Goal: Information Seeking & Learning: Learn about a topic

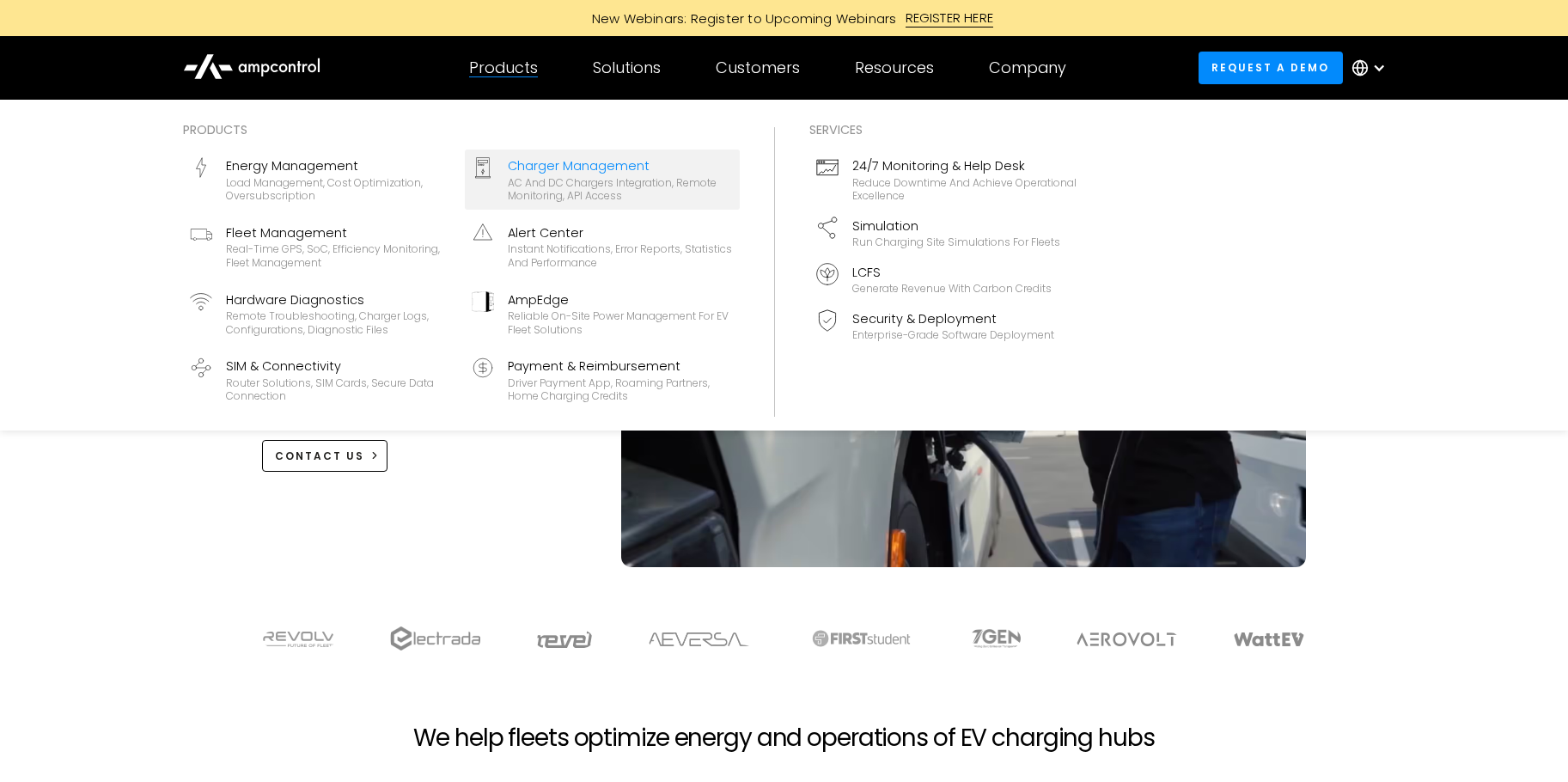
click at [493, 178] on div at bounding box center [482, 167] width 22 height 22
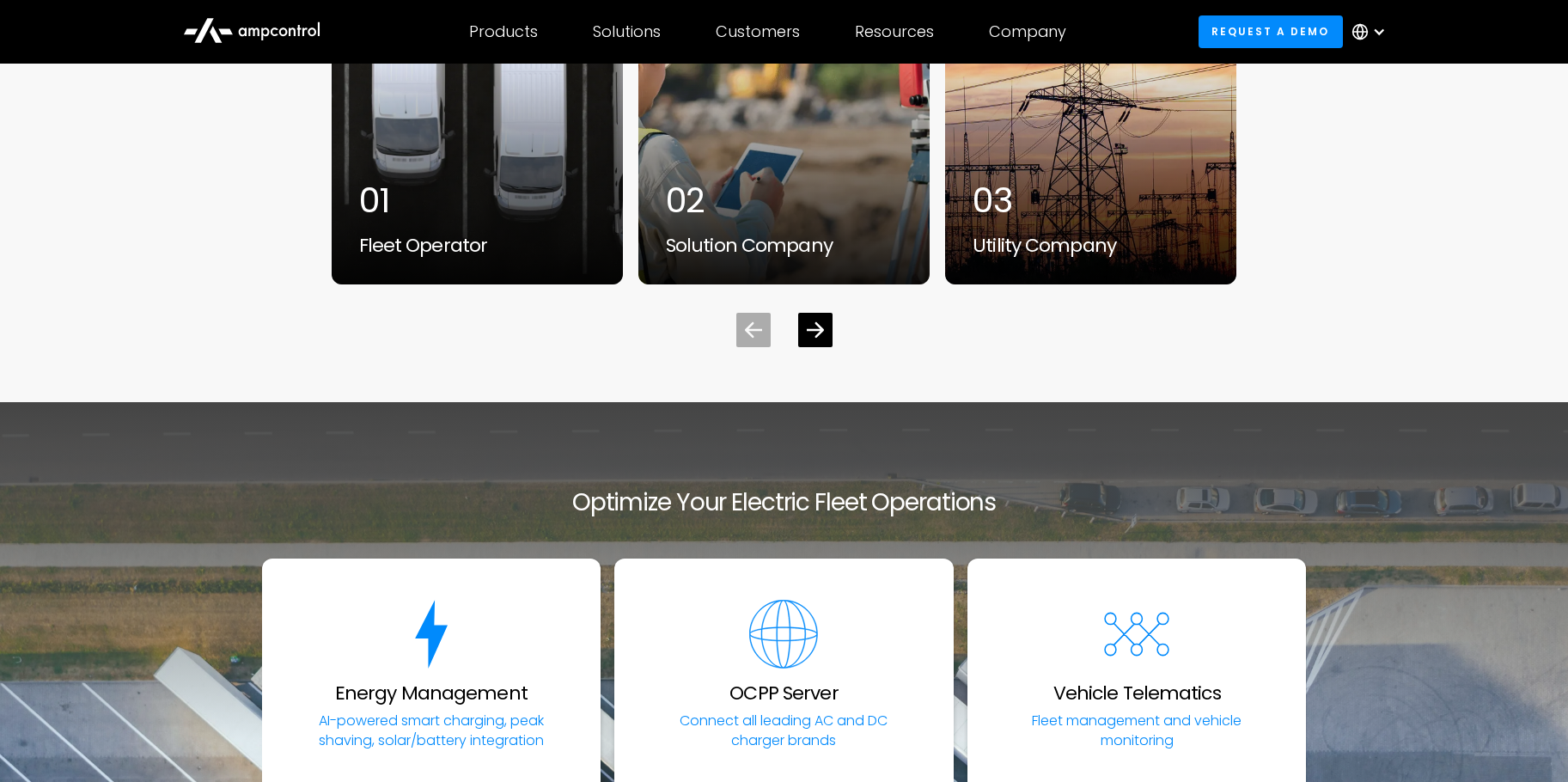
scroll to position [5154, 0]
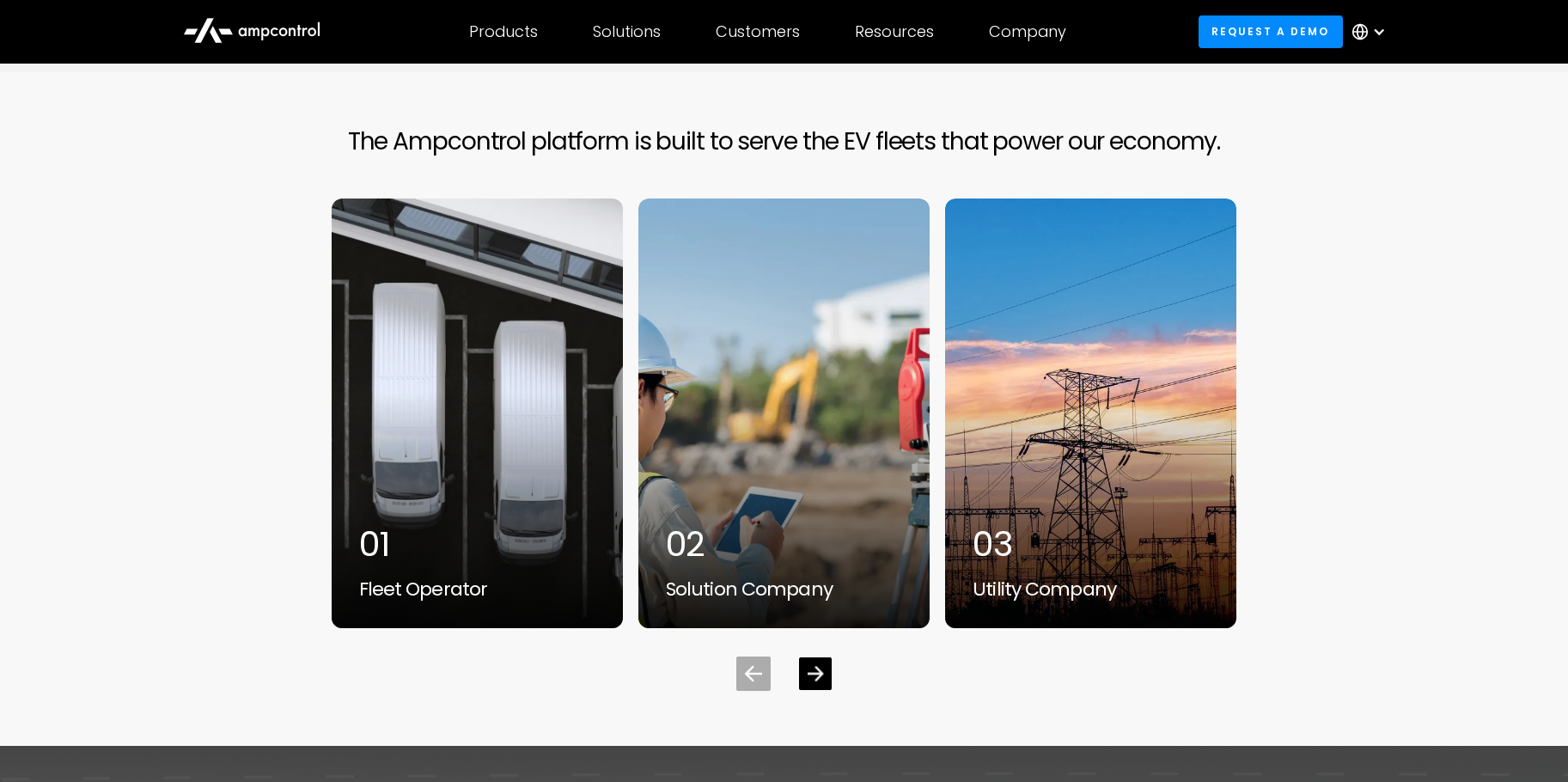
click at [821, 669] on icon "Next slide" at bounding box center [815, 673] width 16 height 16
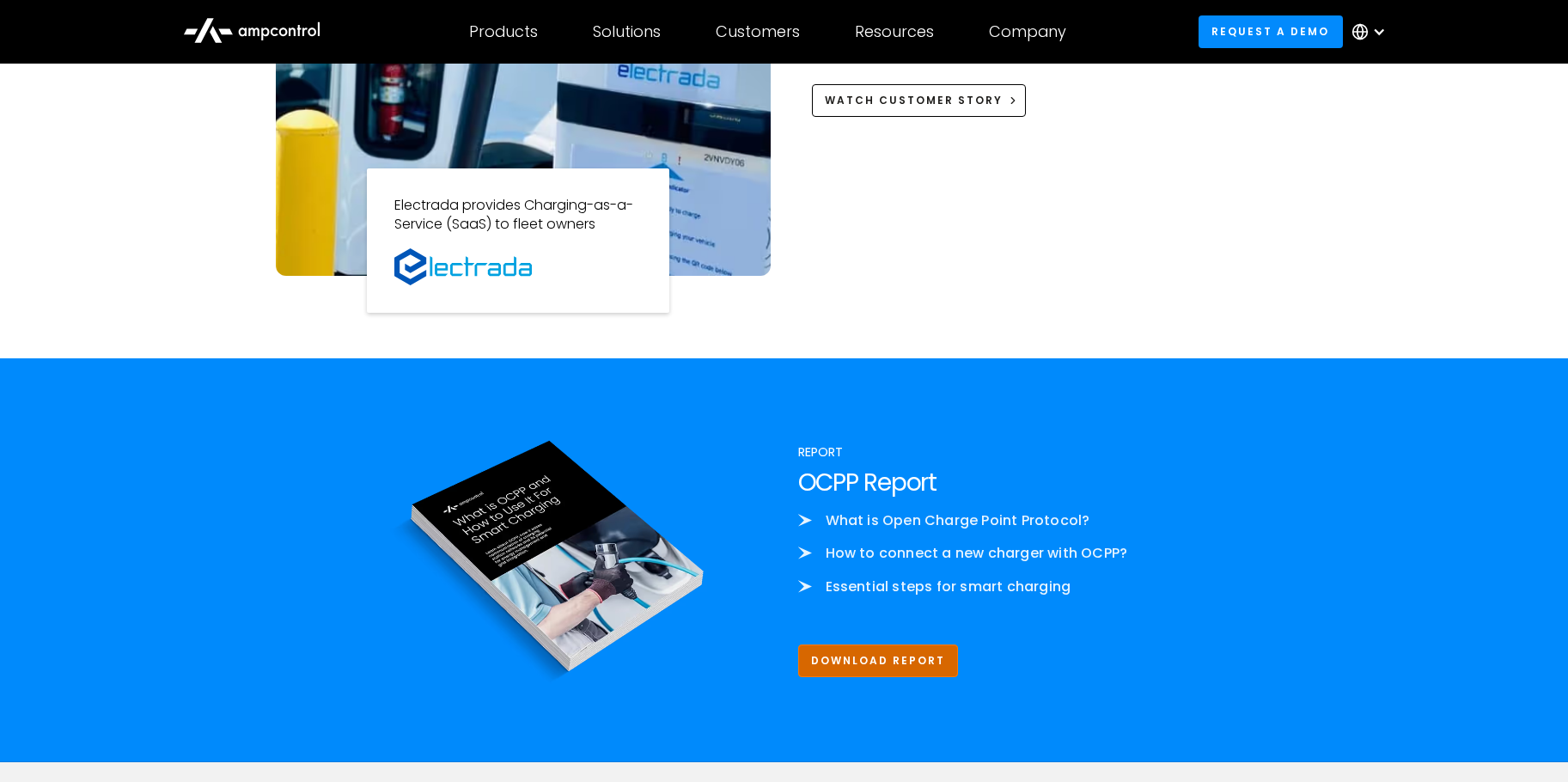
scroll to position [1374, 0]
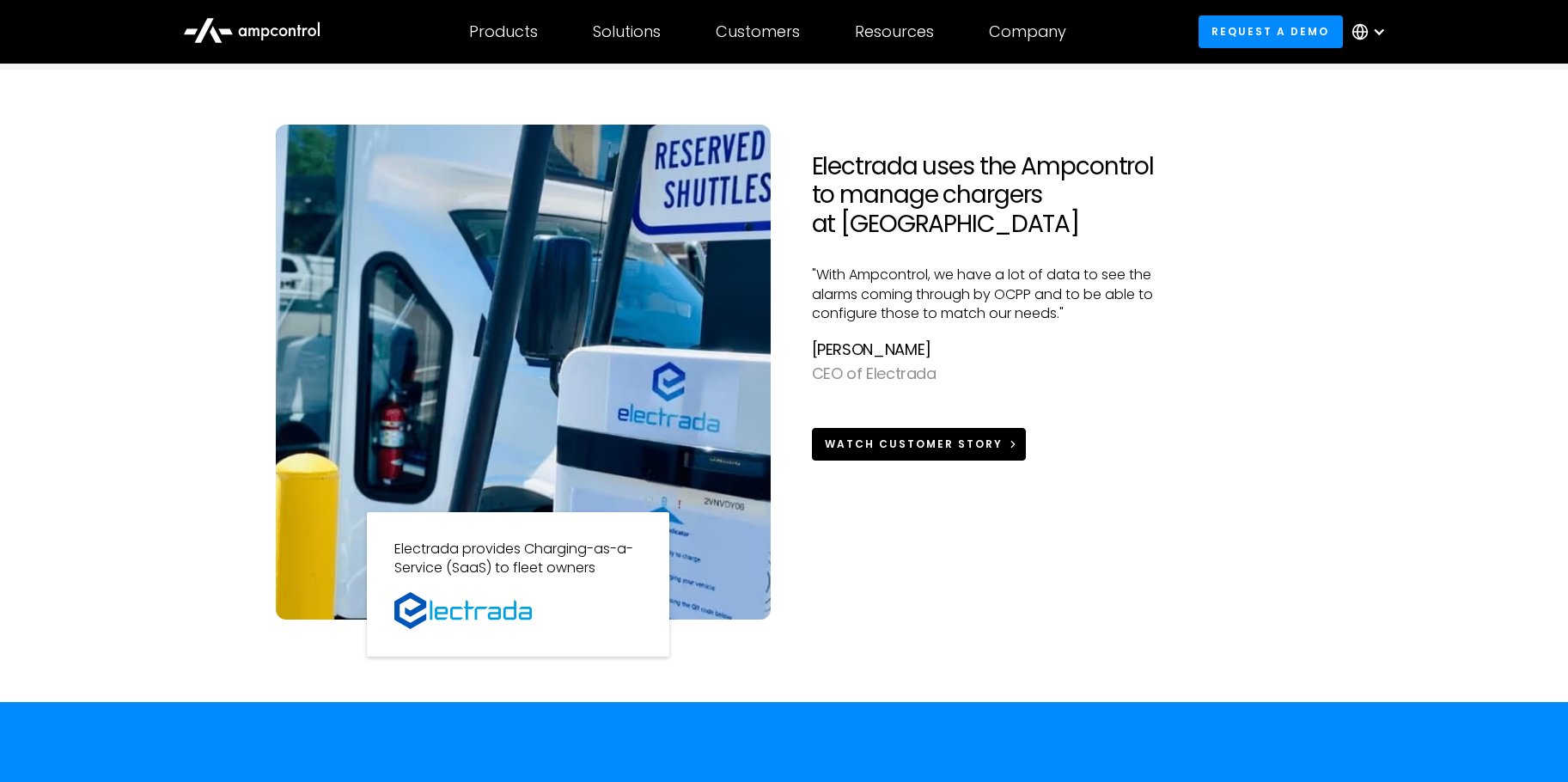
click at [893, 449] on div "Watch Customer Story" at bounding box center [914, 444] width 177 height 15
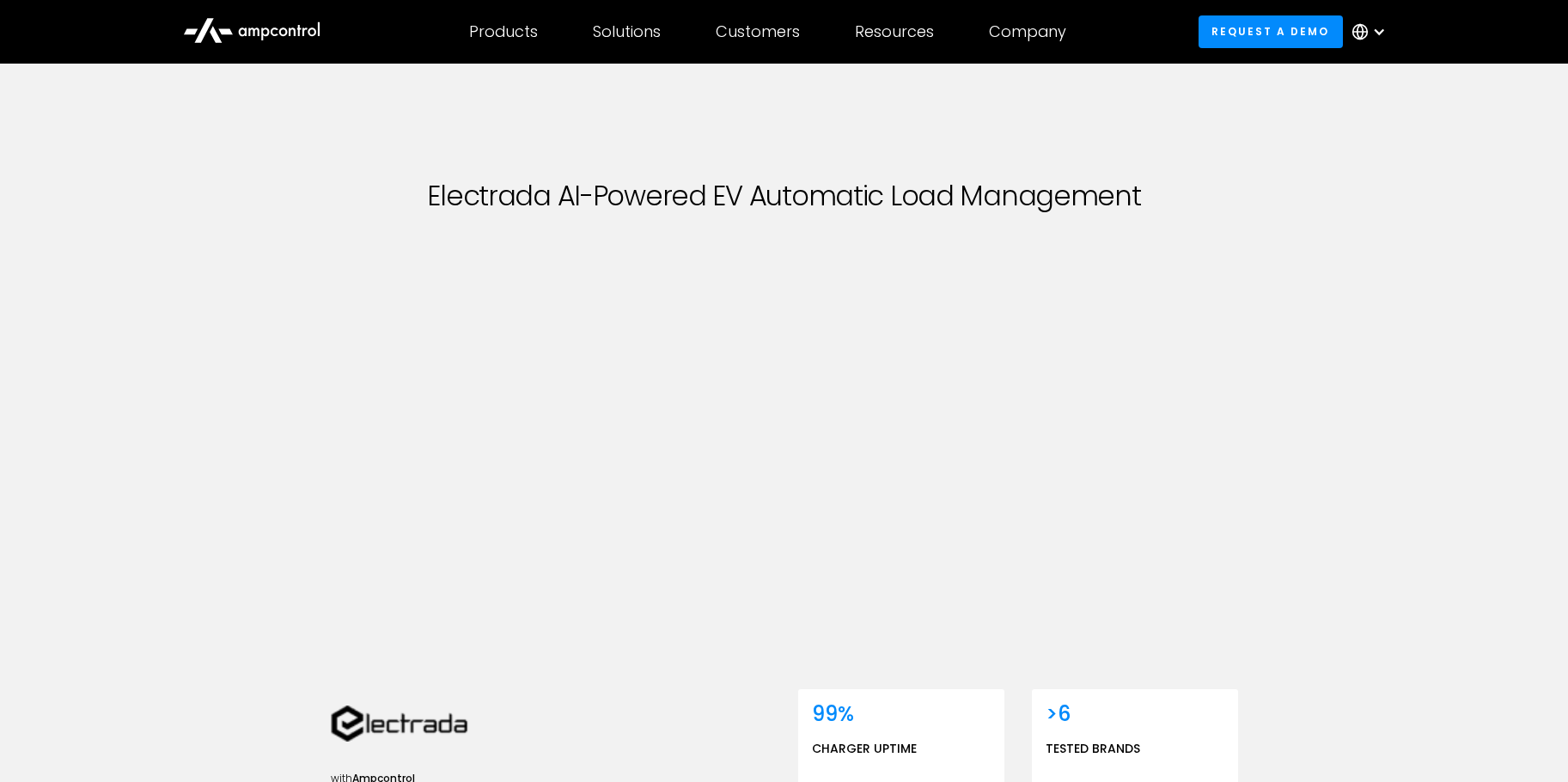
scroll to position [86, 0]
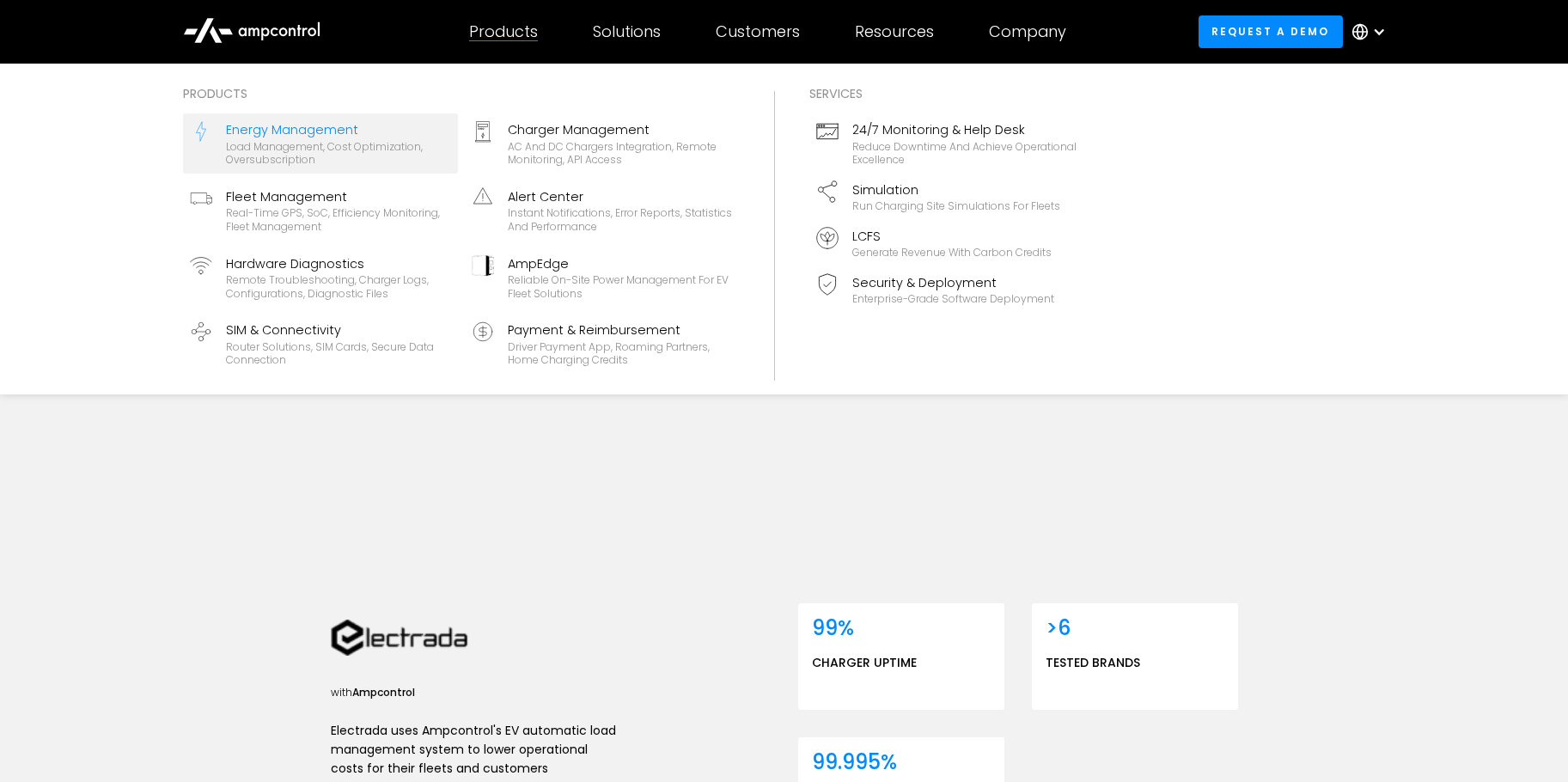
click at [358, 140] on div "Load management, cost optimization, oversubscription" at bounding box center [339, 154] width 225 height 27
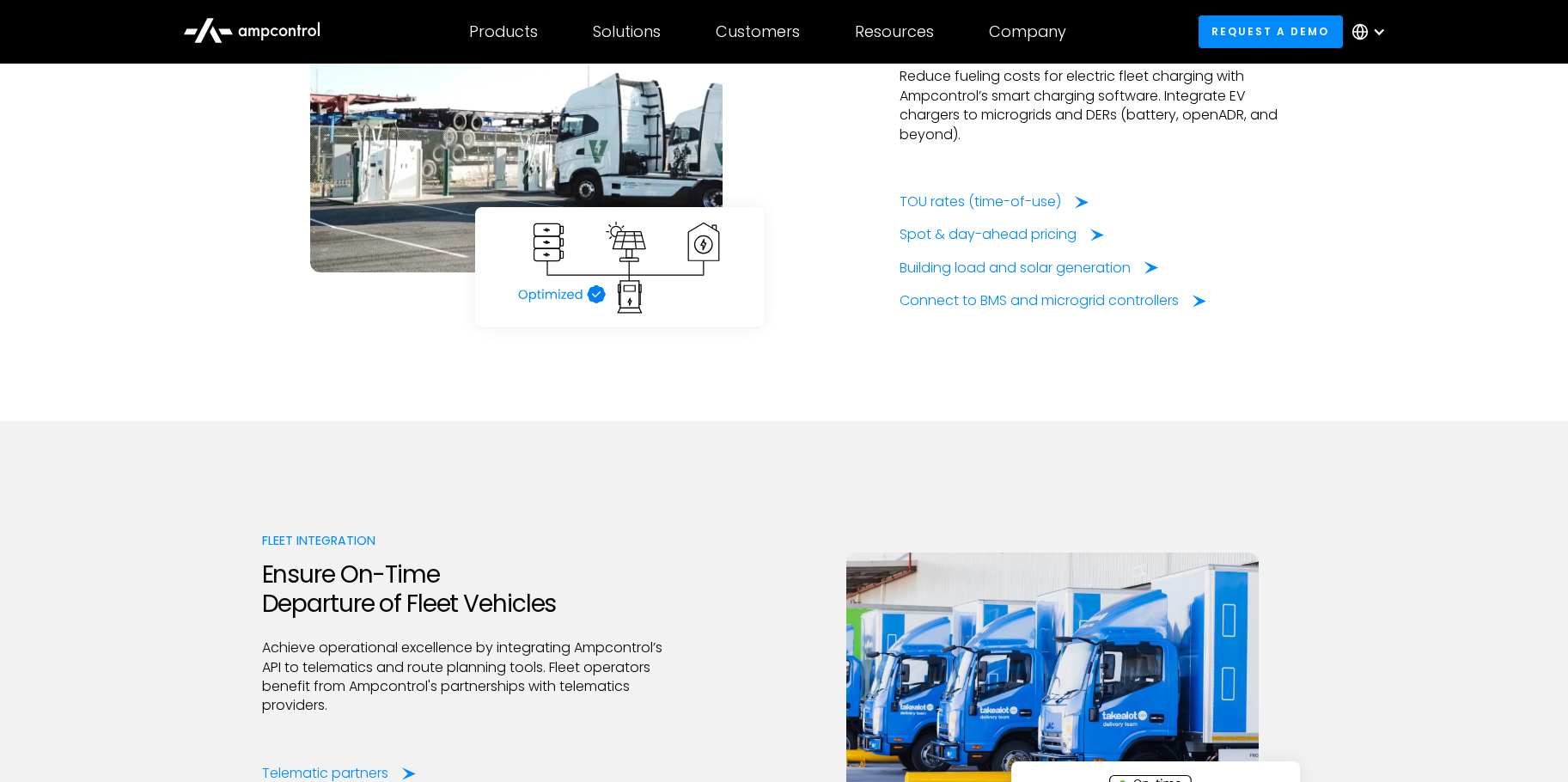
scroll to position [3263, 0]
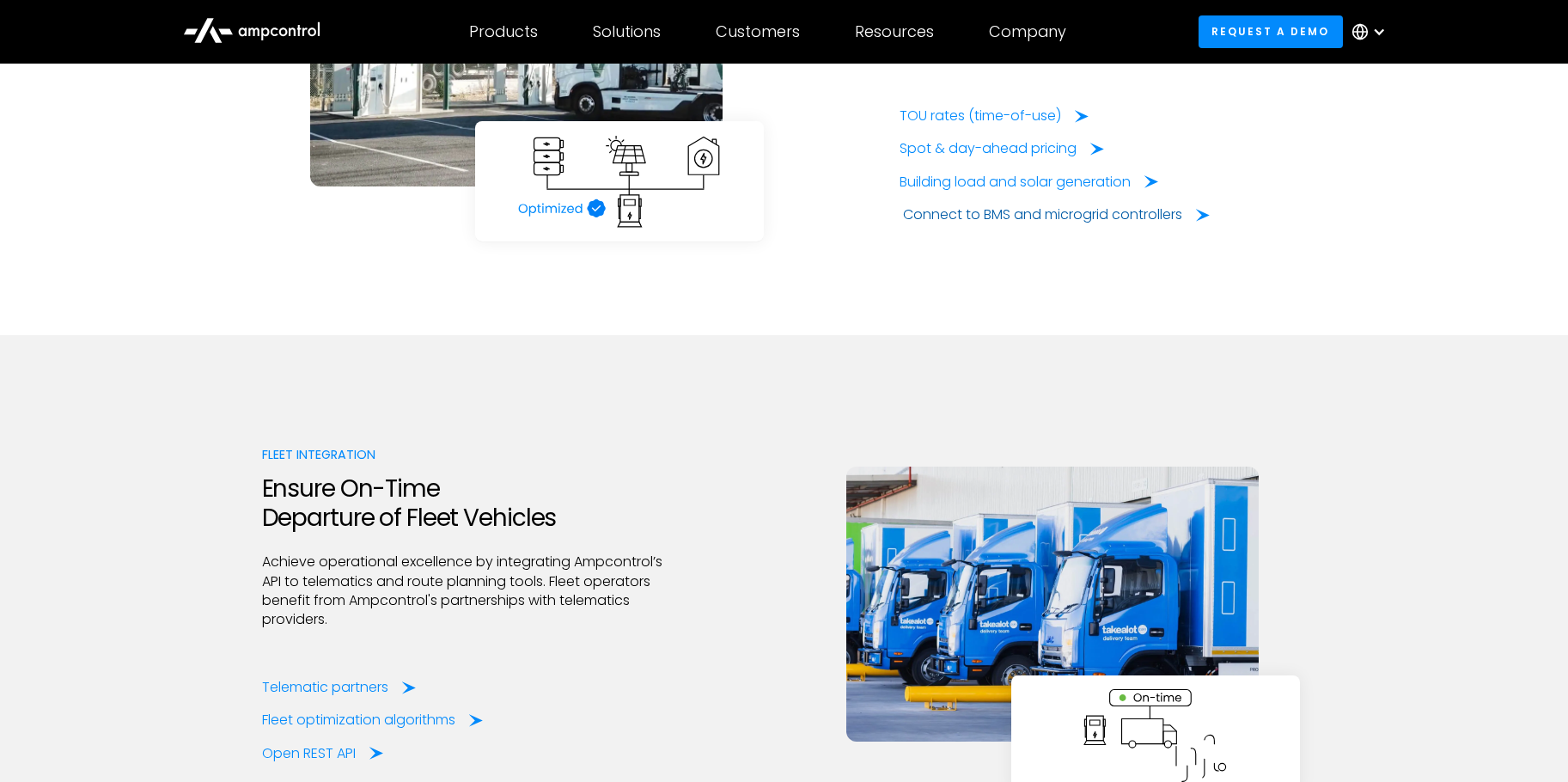
click at [960, 216] on div "Connect to BMS and microgrid controllers" at bounding box center [1042, 215] width 279 height 19
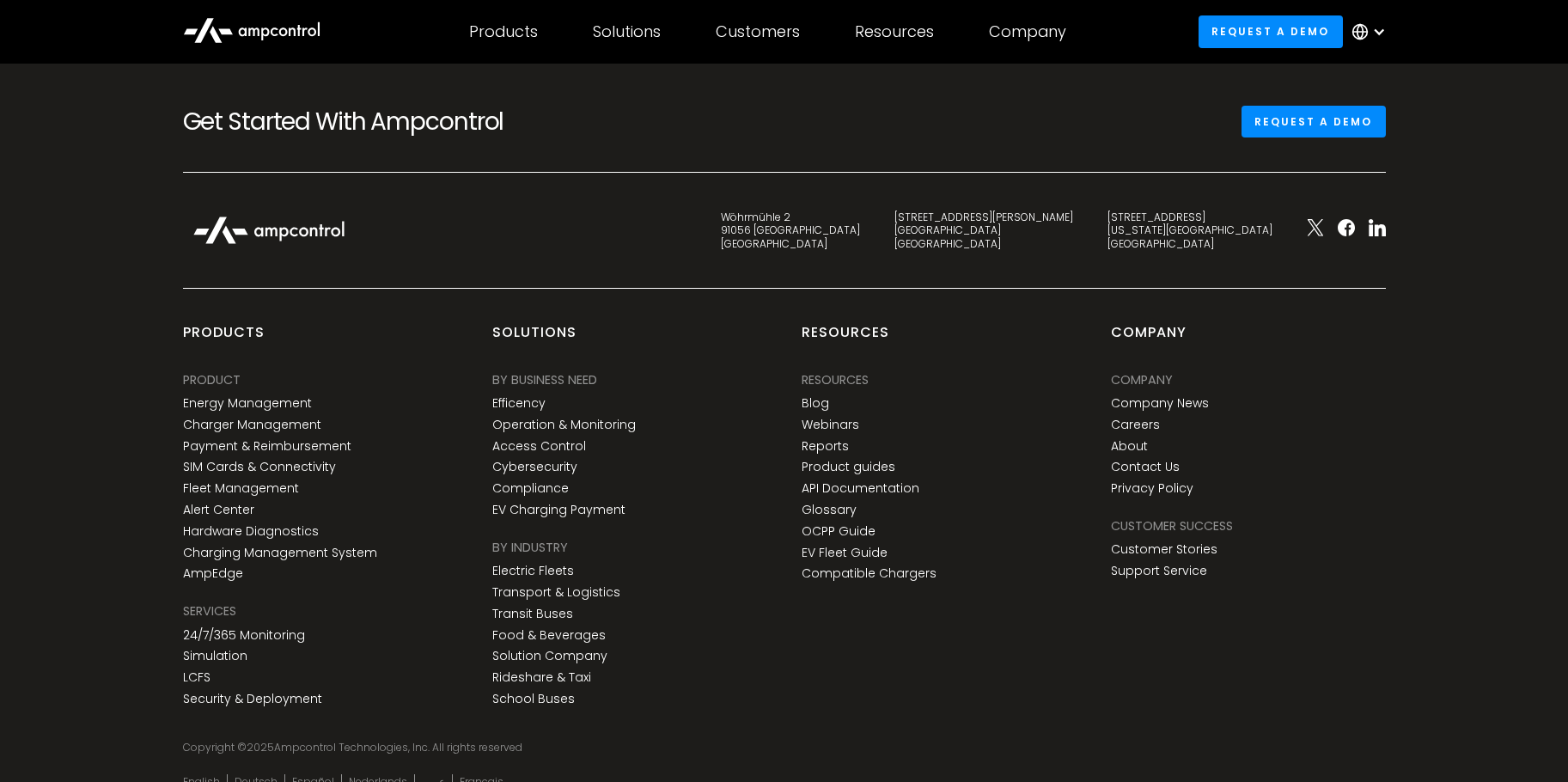
scroll to position [6442, 0]
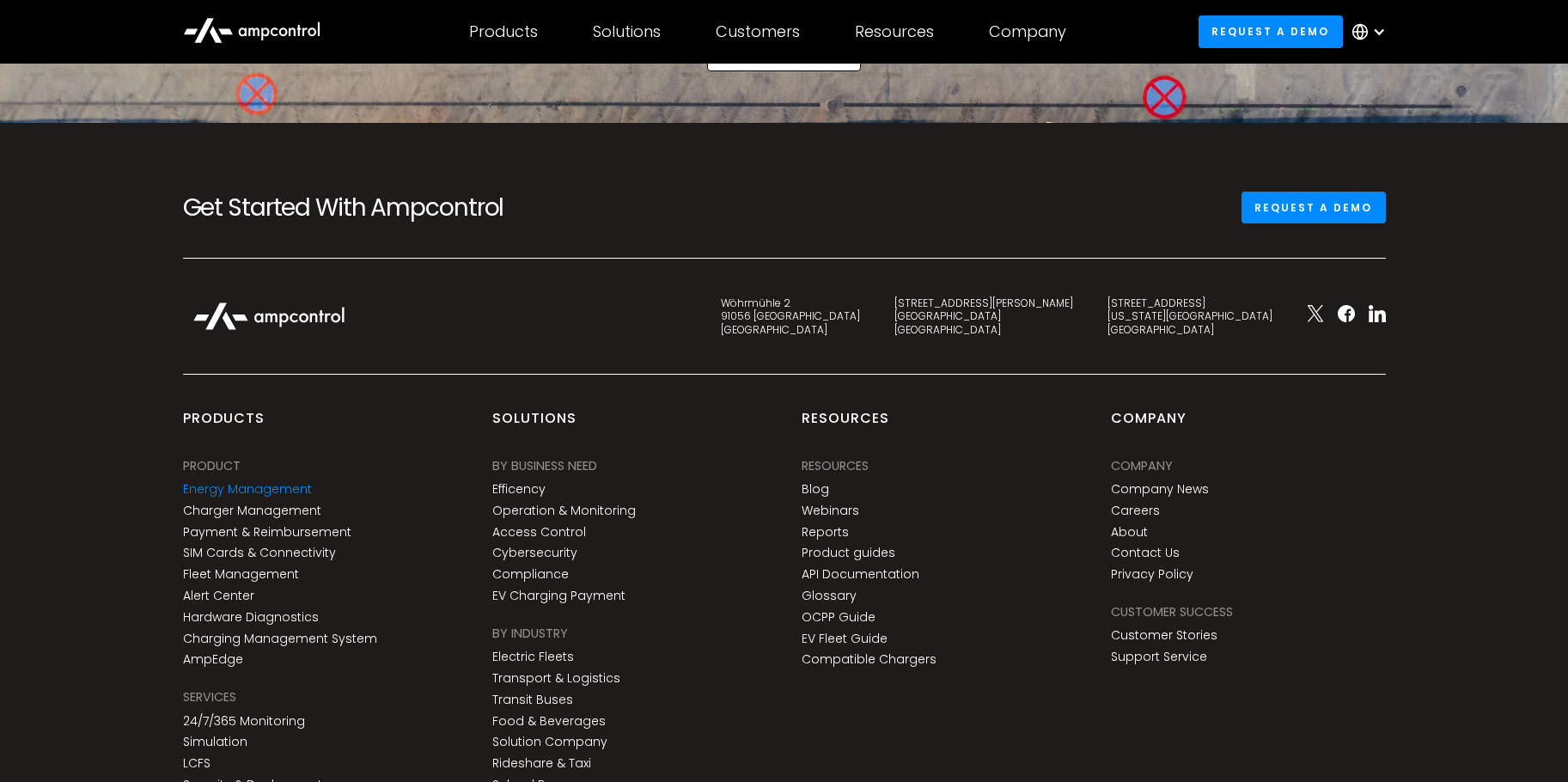
click at [262, 484] on link "Energy Management" at bounding box center [247, 488] width 129 height 14
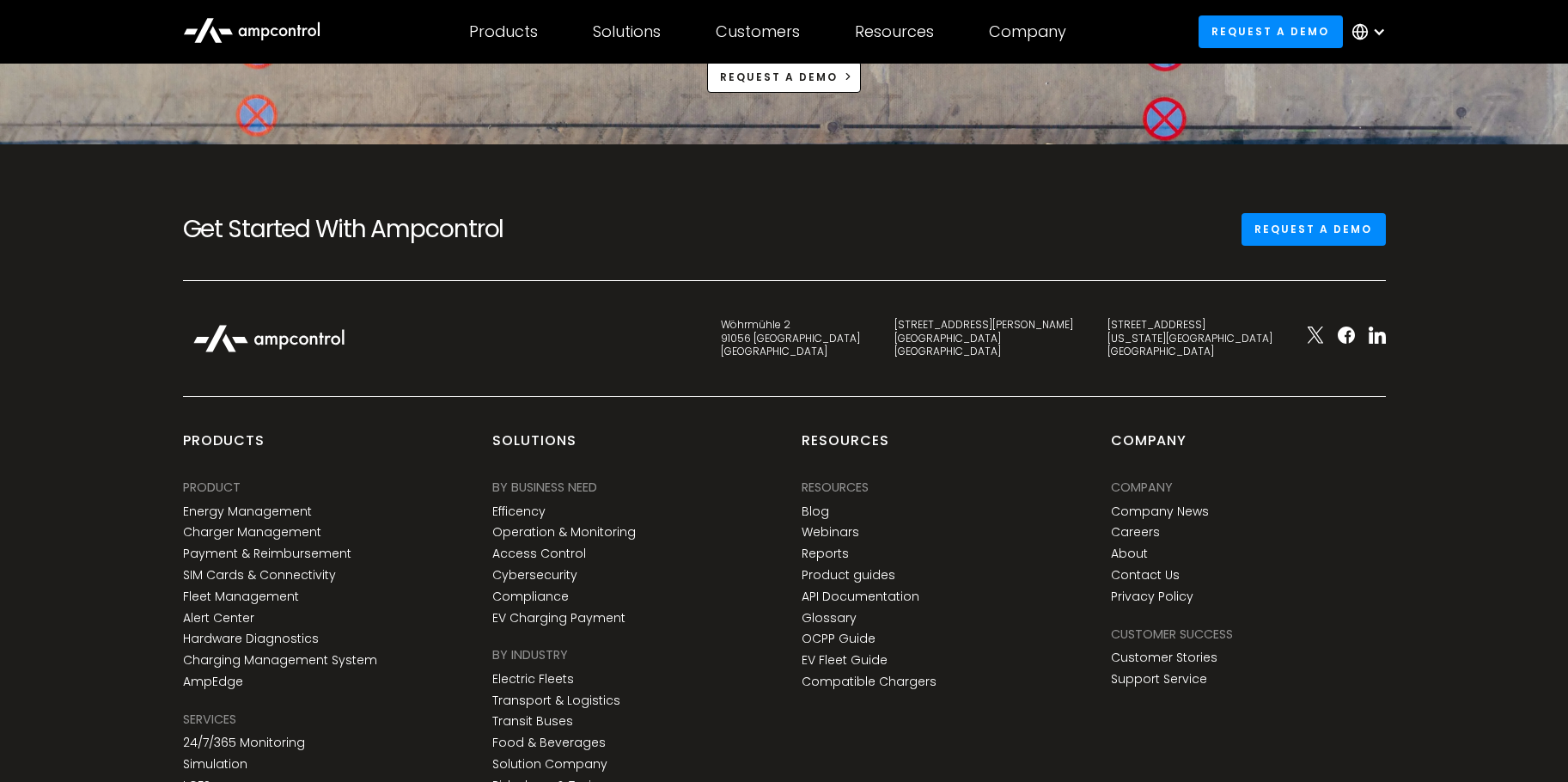
scroll to position [7043, 0]
